Goal: Transaction & Acquisition: Obtain resource

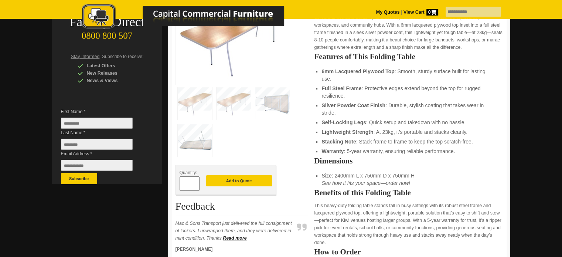
scroll to position [172, 0]
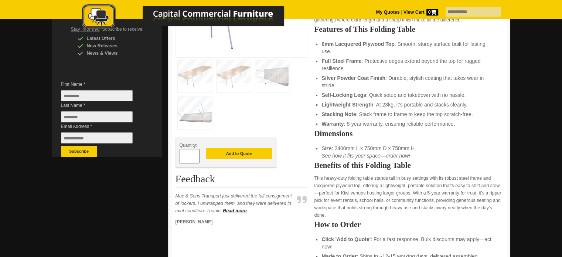
drag, startPoint x: 193, startPoint y: 152, endPoint x: 178, endPoint y: 151, distance: 15.9
click at [178, 151] on div "Quantity: * Add to Quote" at bounding box center [225, 152] width 100 height 30
type input "***"
click at [245, 152] on button "Add to Quote" at bounding box center [239, 153] width 66 height 11
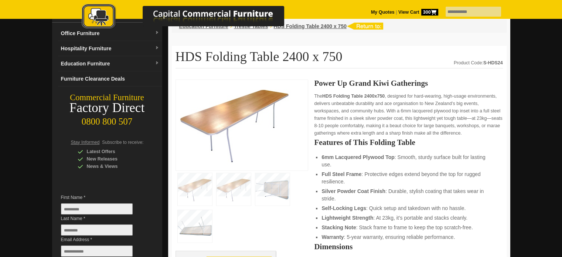
scroll to position [86, 0]
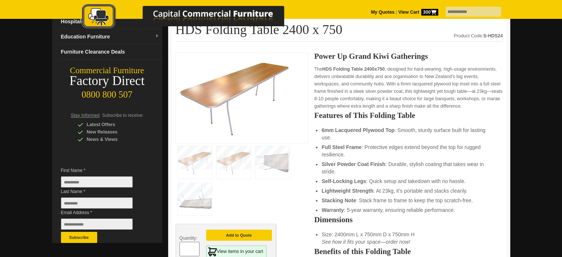
click at [267, 162] on img at bounding box center [272, 162] width 34 height 32
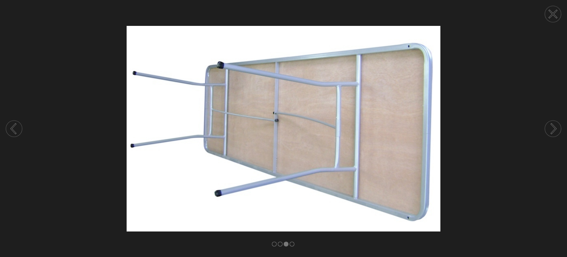
click at [553, 16] on circle at bounding box center [553, 14] width 16 height 16
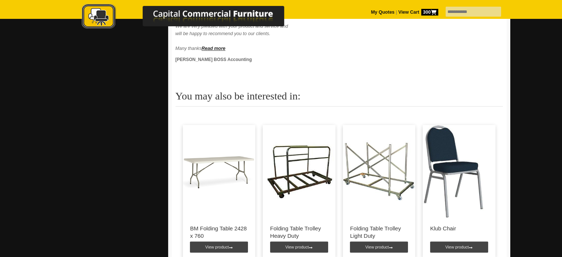
scroll to position [603, 0]
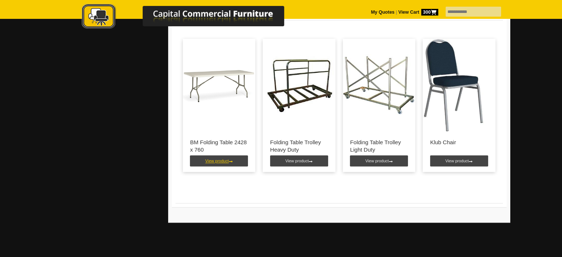
click at [222, 161] on link "View product" at bounding box center [219, 160] width 58 height 11
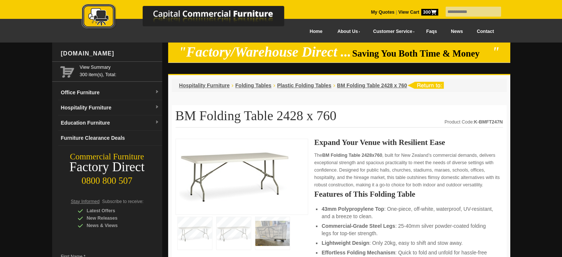
scroll to position [86, 0]
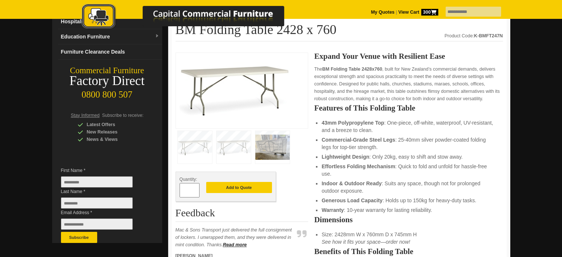
click at [265, 144] on img at bounding box center [272, 147] width 34 height 32
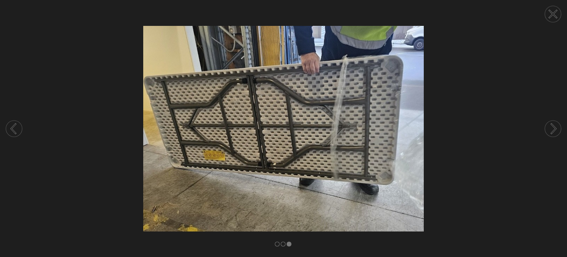
click at [561, 16] on circle at bounding box center [553, 14] width 16 height 16
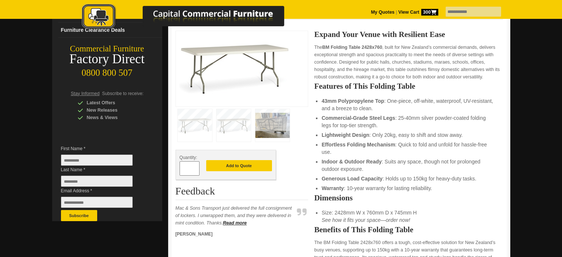
scroll to position [0, 0]
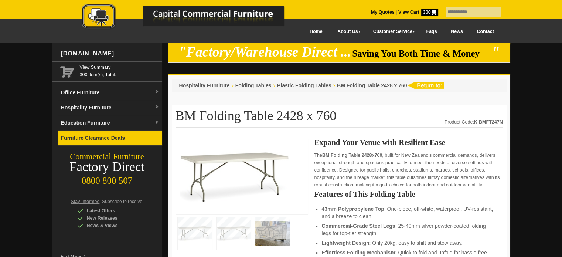
click at [99, 138] on link "Furniture Clearance Deals" at bounding box center [110, 137] width 104 height 15
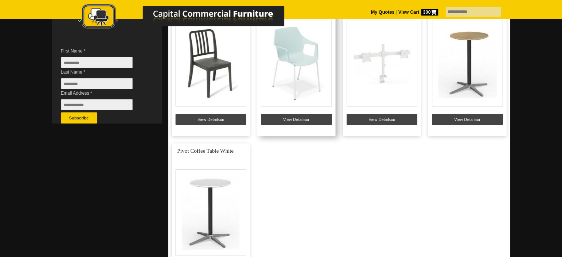
scroll to position [172, 0]
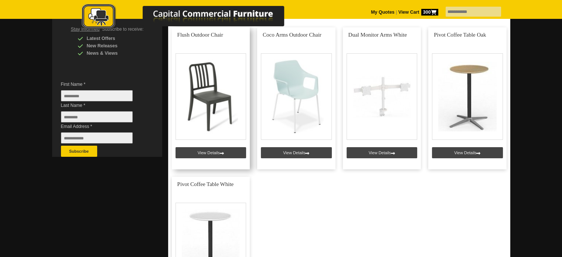
click at [196, 150] on link at bounding box center [211, 98] width 78 height 142
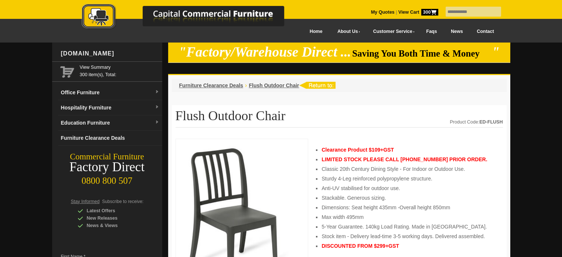
scroll to position [86, 0]
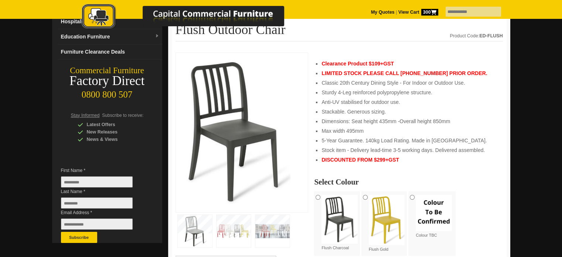
click at [223, 227] on img at bounding box center [233, 230] width 34 height 32
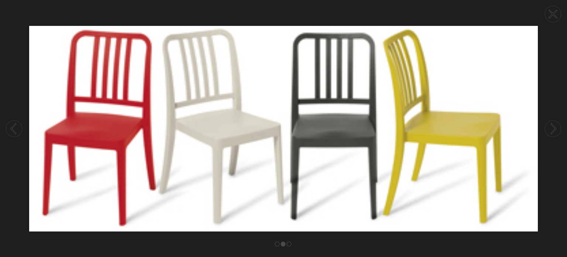
click at [557, 12] on circle at bounding box center [553, 14] width 16 height 16
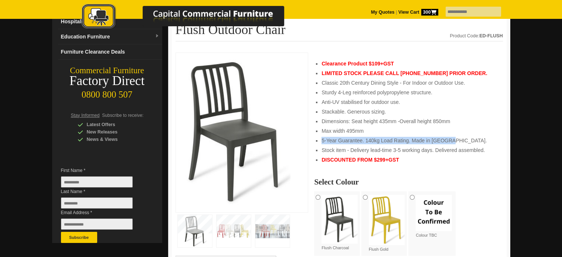
drag, startPoint x: 321, startPoint y: 139, endPoint x: 464, endPoint y: 134, distance: 143.0
click at [464, 134] on ul "Clearance Product $109+GST LIMITED STOCK PLEASE CALL [PHONE_NUMBER] PRIOR ORDER…" at bounding box center [408, 111] width 174 height 103
click at [382, 149] on li "Stock item - Delivery lead-time 3-5 working days. Delivered assembled." at bounding box center [408, 149] width 174 height 7
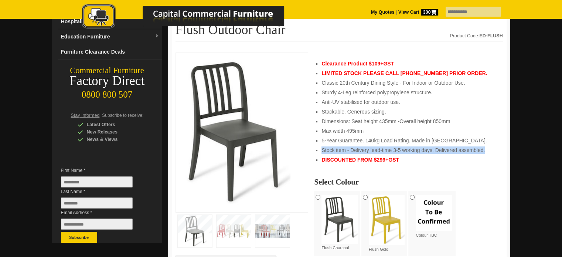
drag, startPoint x: 322, startPoint y: 148, endPoint x: 491, endPoint y: 146, distance: 168.7
click at [491, 146] on li "Stock item - Delivery lead-time 3-5 working days. Delivered assembled." at bounding box center [408, 149] width 174 height 7
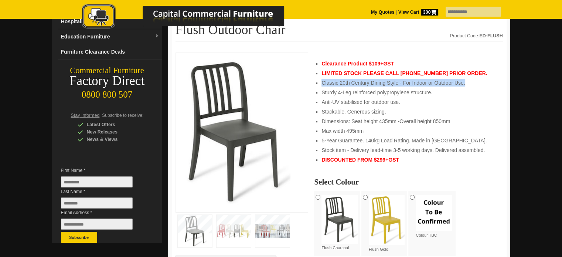
drag, startPoint x: 321, startPoint y: 80, endPoint x: 465, endPoint y: 81, distance: 144.0
click at [465, 81] on li "Classic 20th Century Dining Style - For Indoor or Outdoor Use." at bounding box center [408, 82] width 174 height 7
drag, startPoint x: 164, startPoint y: 274, endPoint x: 140, endPoint y: 274, distance: 23.3
